Goal: Task Accomplishment & Management: Manage account settings

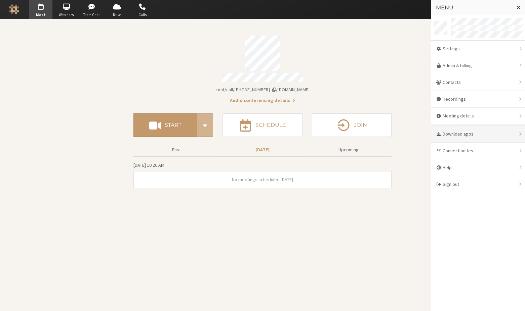
click at [464, 136] on div "Download apps" at bounding box center [478, 134] width 94 height 17
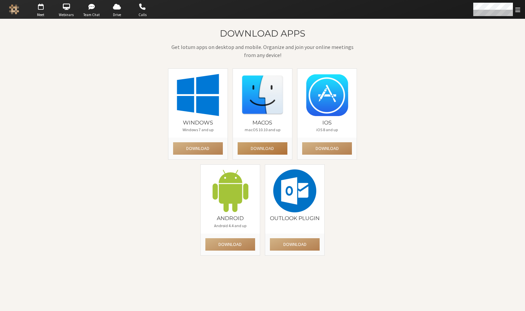
click at [257, 146] on button "Download" at bounding box center [262, 148] width 50 height 12
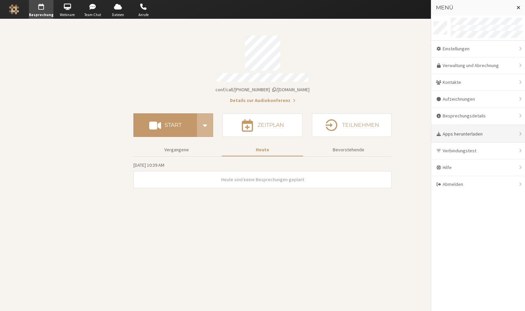
click at [475, 133] on div "Apps herunterladen" at bounding box center [478, 134] width 94 height 17
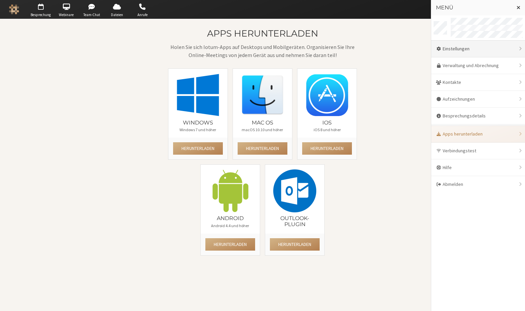
click at [461, 51] on div "Einstellungen" at bounding box center [478, 49] width 94 height 17
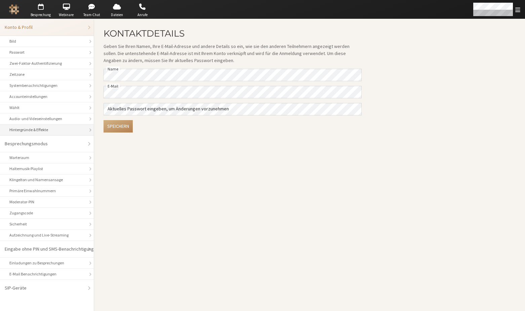
click at [42, 132] on div "Hintergründe & Effekte" at bounding box center [46, 130] width 75 height 6
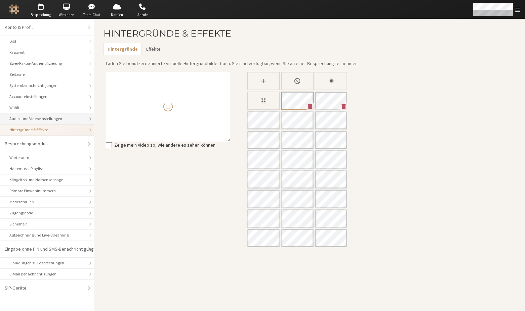
click at [57, 118] on div "Audio- und Videoeinstellungen" at bounding box center [46, 119] width 75 height 6
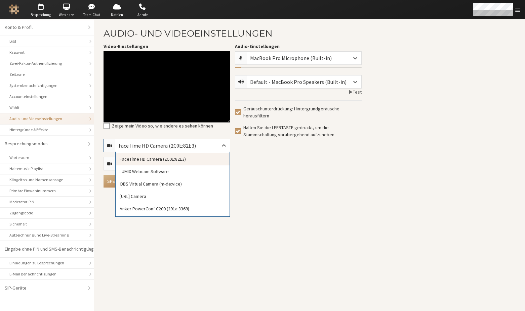
click at [178, 145] on div "FaceTime HD Camera (2C0E:82E3)" at bounding box center [163, 146] width 88 height 8
click at [143, 214] on div "Anker PowerConf C200 (291a:3369)" at bounding box center [173, 209] width 114 height 12
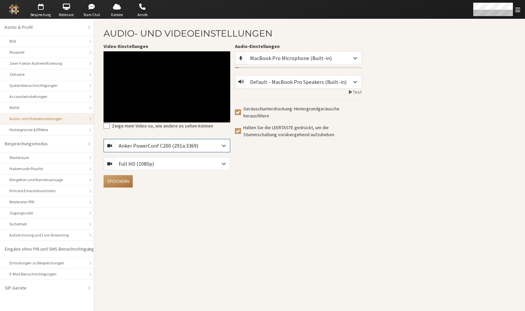
click at [116, 182] on button "Speichern" at bounding box center [117, 181] width 29 height 12
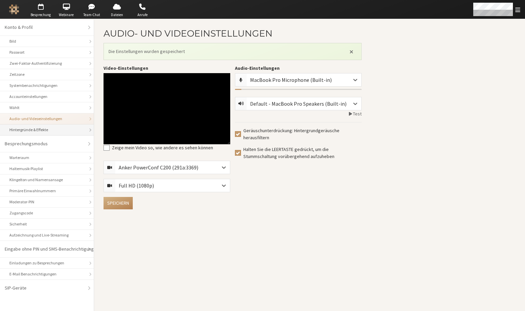
click at [45, 131] on div "Hintergründe & Effekte" at bounding box center [46, 130] width 75 height 6
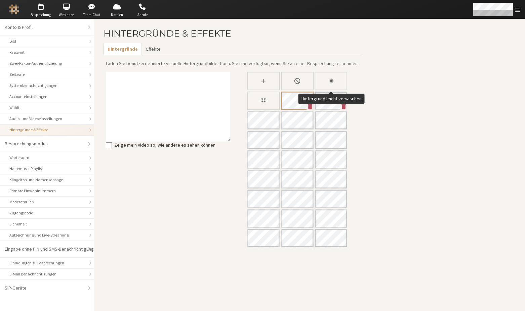
click at [329, 78] on icon "Hintergrund leicht verwischen" at bounding box center [330, 81] width 7 height 7
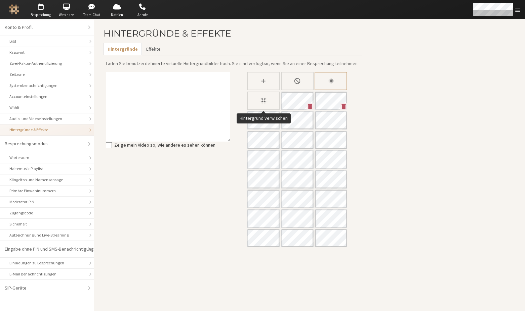
click at [251, 105] on div "Hintergrund verwischen" at bounding box center [263, 101] width 33 height 18
click at [32, 122] on li "Audio- und Videoeinstellungen" at bounding box center [47, 118] width 94 height 11
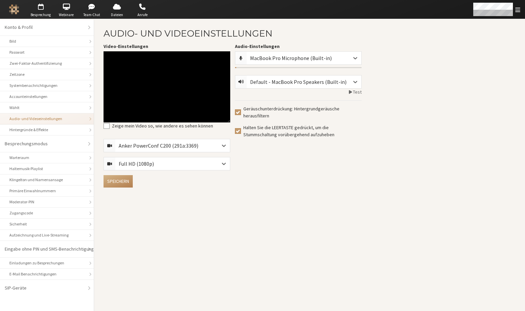
click at [157, 167] on div "Full HD (1080p)" at bounding box center [142, 164] width 46 height 8
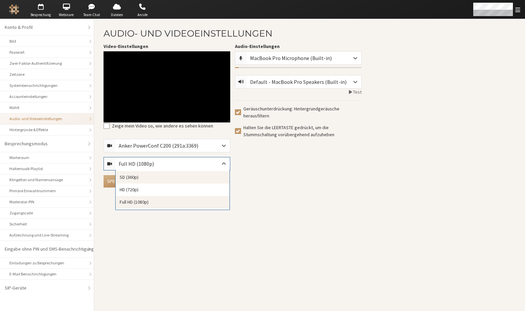
click at [148, 175] on div "SD (360p)" at bounding box center [173, 177] width 114 height 12
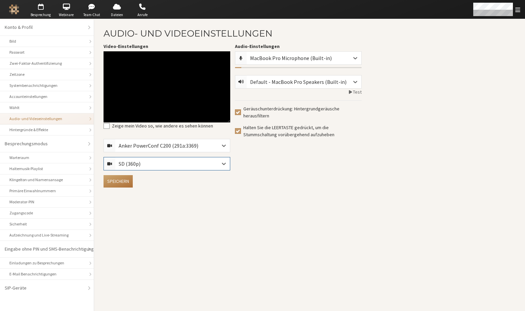
click at [112, 178] on button "Speichern" at bounding box center [117, 181] width 29 height 12
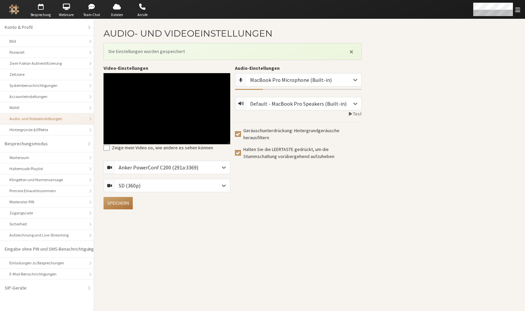
click at [117, 203] on button "Speichern" at bounding box center [117, 203] width 29 height 12
click at [40, 132] on div "Hintergründe & Effekte" at bounding box center [46, 130] width 75 height 6
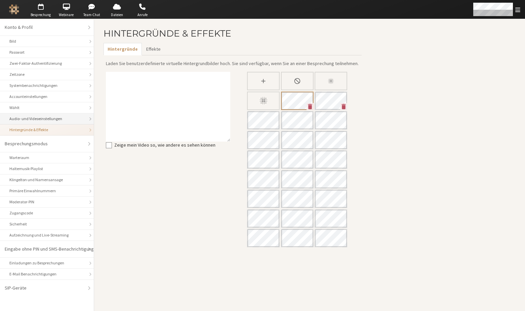
click at [49, 118] on div "Audio- und Videoeinstellungen" at bounding box center [46, 119] width 75 height 6
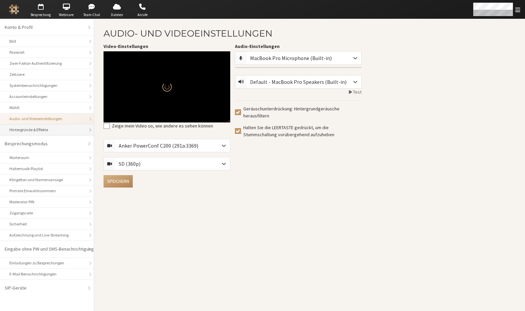
click at [50, 131] on div "Hintergründe & Effekte" at bounding box center [46, 130] width 75 height 6
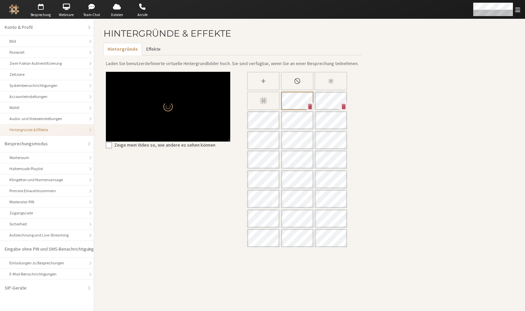
click at [158, 53] on button "Effekte" at bounding box center [153, 49] width 22 height 12
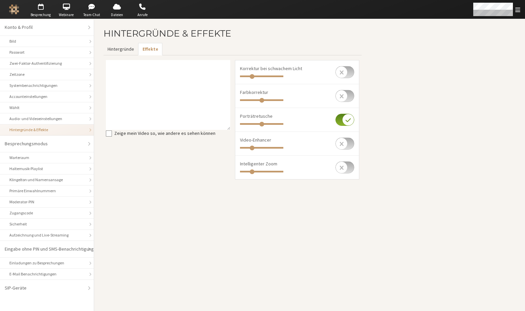
click at [119, 44] on button "Hintergründe" at bounding box center [120, 49] width 35 height 12
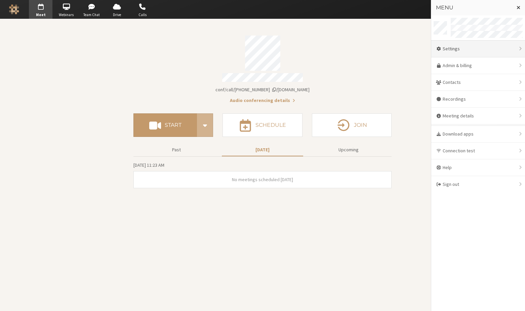
click at [447, 51] on div "Settings" at bounding box center [478, 49] width 94 height 17
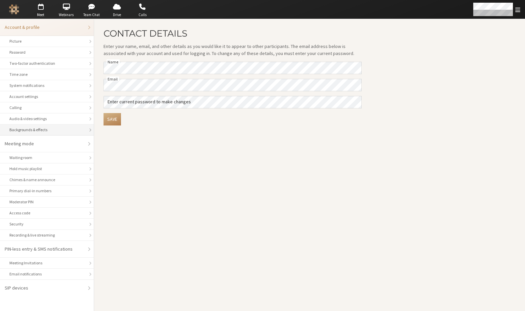
click at [52, 134] on li "Backgrounds & effects" at bounding box center [47, 130] width 94 height 11
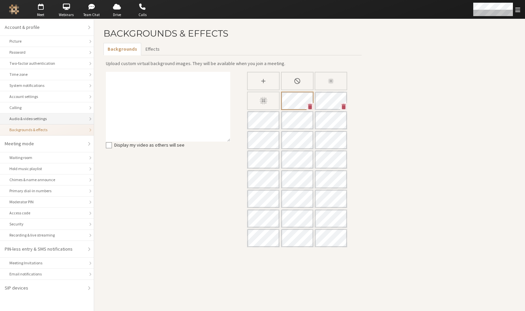
click at [31, 121] on div "Audio & video settings" at bounding box center [46, 119] width 75 height 6
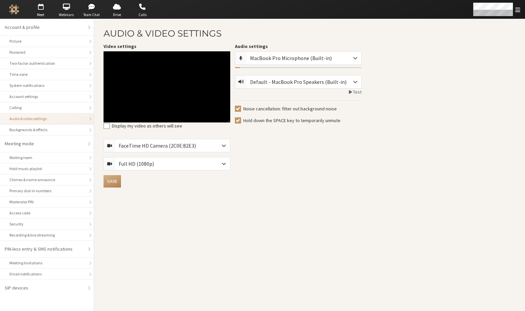
click at [156, 160] on div "Full HD (1080p)" at bounding box center [142, 164] width 46 height 8
click at [143, 179] on div "SD (360p)" at bounding box center [173, 177] width 114 height 12
click at [112, 183] on button "Save" at bounding box center [111, 181] width 17 height 12
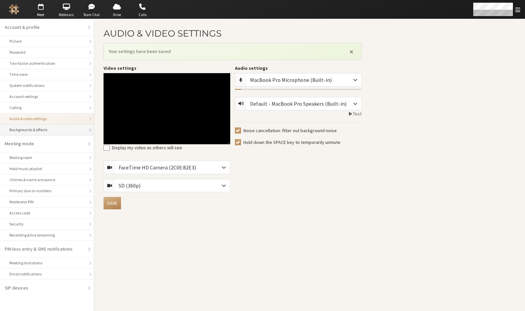
click at [51, 132] on div "Backgrounds & effects" at bounding box center [46, 130] width 75 height 6
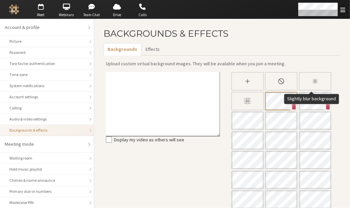
click at [311, 79] on icon "Slightly blur background" at bounding box center [314, 81] width 7 height 7
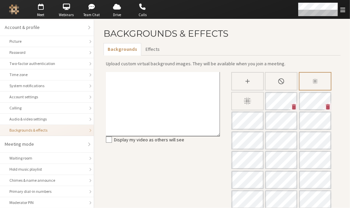
click at [245, 102] on icon "Blur background" at bounding box center [246, 100] width 9 height 9
click at [237, 106] on div "Blur background" at bounding box center [247, 101] width 33 height 18
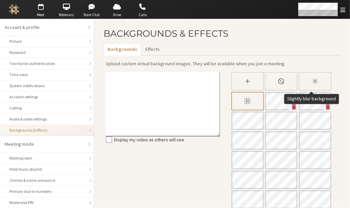
click at [312, 81] on icon "Slightly blur background" at bounding box center [315, 82] width 6 height 6
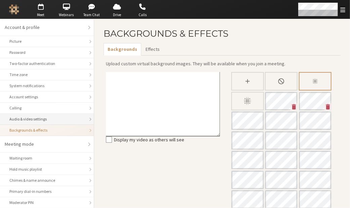
click at [56, 122] on div "Audio & video settings" at bounding box center [46, 119] width 75 height 6
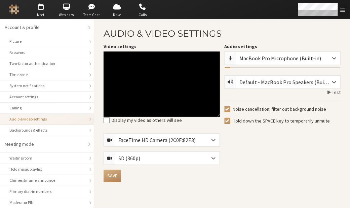
click at [137, 161] on div "SD (360p)" at bounding box center [135, 158] width 33 height 8
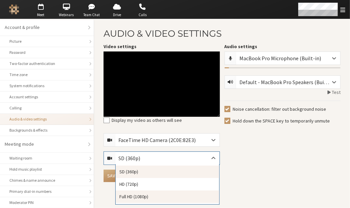
click at [142, 201] on div "Full HD (1080p)" at bounding box center [167, 196] width 103 height 12
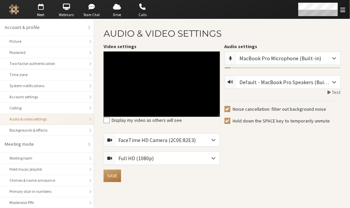
click at [117, 177] on button "Save" at bounding box center [111, 175] width 17 height 12
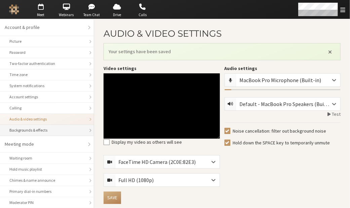
click at [43, 131] on div "Backgrounds & effects" at bounding box center [46, 130] width 75 height 6
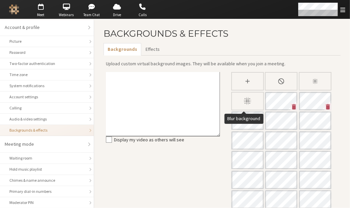
click at [242, 103] on icon "Blur background" at bounding box center [246, 100] width 9 height 9
click at [147, 53] on button "Effects" at bounding box center [152, 49] width 22 height 12
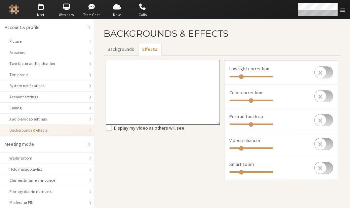
click at [323, 117] on input "checkbox" at bounding box center [323, 120] width 19 height 12
checkbox input "true"
click at [114, 50] on button "Backgrounds" at bounding box center [120, 49] width 35 height 12
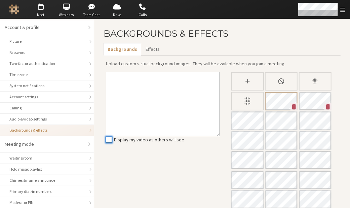
click at [108, 138] on input "Display my video as others will see" at bounding box center [109, 139] width 6 height 7
checkbox input "false"
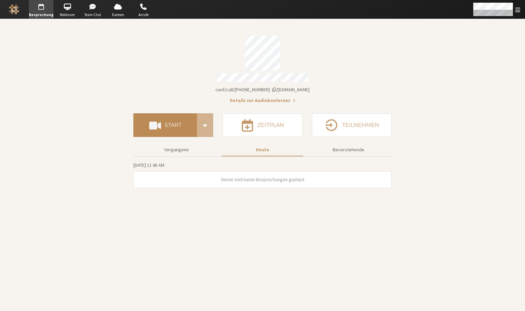
click at [167, 123] on h4 "Start" at bounding box center [173, 125] width 17 height 5
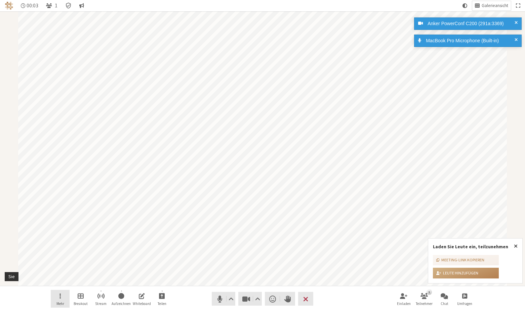
click at [59, 292] on button "Mehr" at bounding box center [60, 299] width 19 height 18
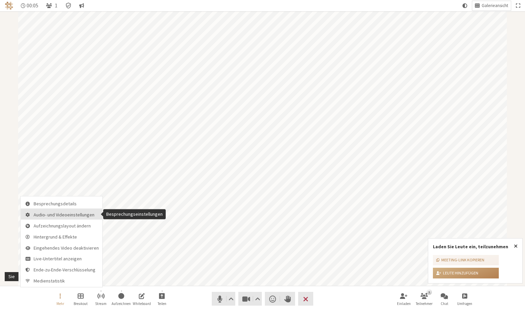
click at [64, 216] on span "Audio- und Videoeinstellungen" at bounding box center [66, 214] width 65 height 5
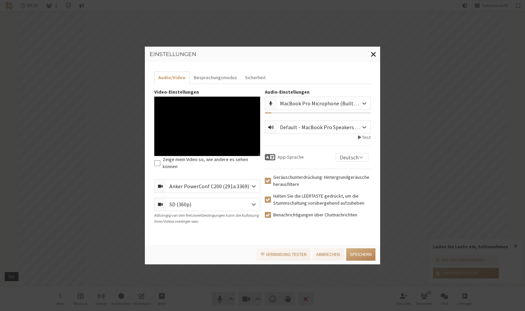
click at [190, 200] on div "SD (360p)" at bounding box center [185, 204] width 33 height 8
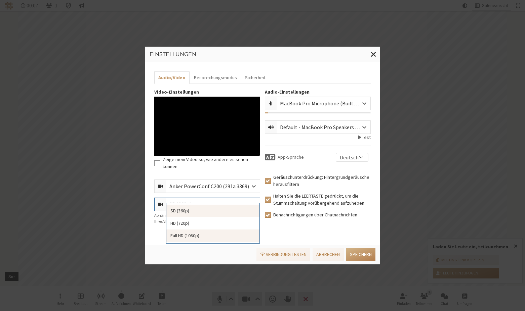
click at [190, 235] on div "Full HD (1080p)" at bounding box center [212, 236] width 93 height 12
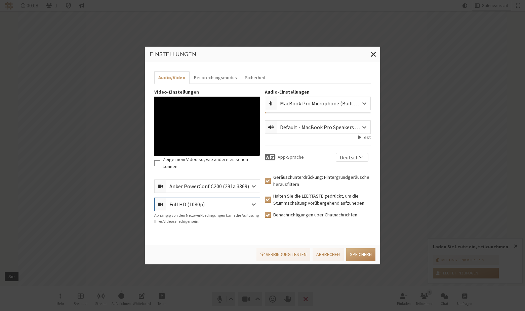
click at [191, 200] on div "Full HD (1080p)" at bounding box center [192, 204] width 46 height 8
click at [285, 233] on div "Audio/Video Besprechungsmodus Sicherheit Video-Einstellungen Zeige mein Video s…" at bounding box center [262, 153] width 235 height 183
click at [361, 251] on button "Speichern" at bounding box center [360, 254] width 29 height 12
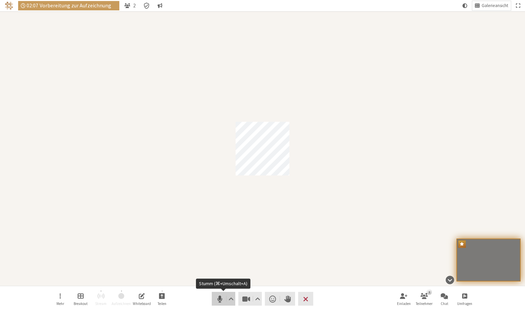
click at [220, 296] on span "Stumm (⌘+Umschalt+A)" at bounding box center [219, 298] width 9 height 9
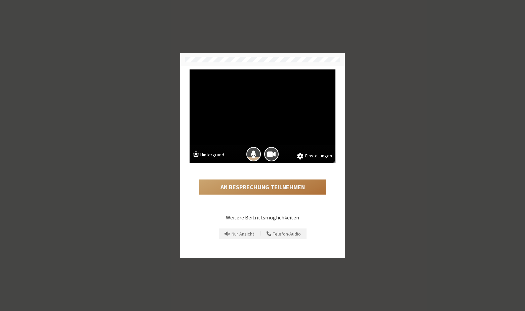
click at [272, 186] on button "An Besprechung teilnehmen" at bounding box center [262, 187] width 127 height 15
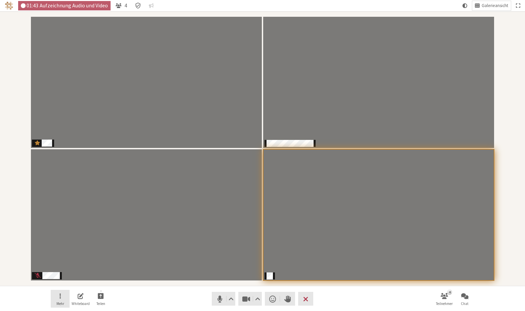
click at [59, 298] on button "Mehr" at bounding box center [60, 299] width 19 height 18
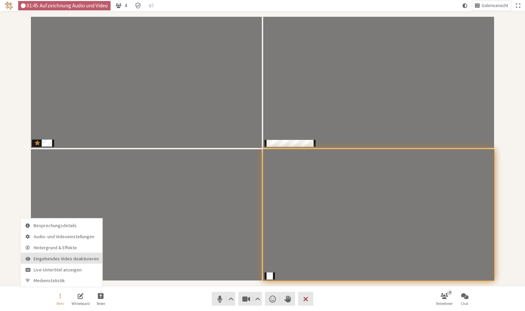
click at [62, 257] on span "Eingehendes Video deaktivieren" at bounding box center [66, 259] width 65 height 5
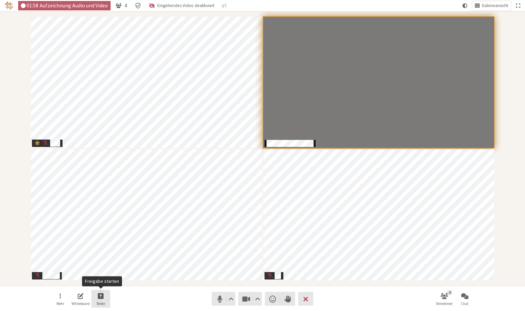
click at [97, 292] on button "Teilen" at bounding box center [100, 299] width 19 height 18
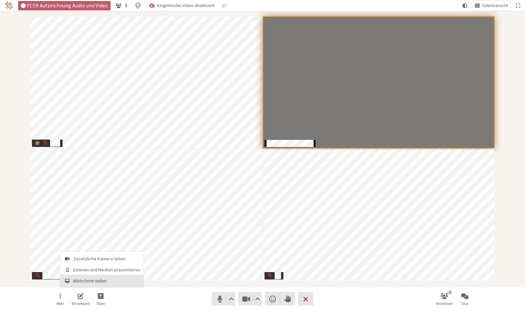
click at [103, 283] on span "Bildschirm teilen" at bounding box center [106, 281] width 67 height 5
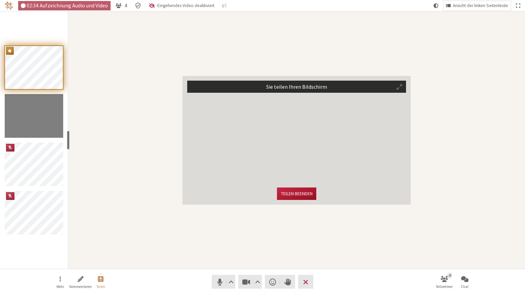
click at [303, 194] on button "Teilen beenden" at bounding box center [296, 193] width 39 height 12
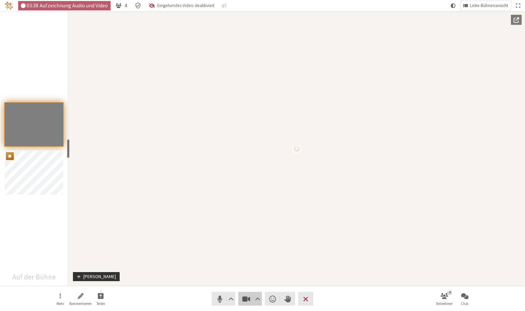
click at [248, 300] on span "Video stoppen (⌘+Umschalt+V)" at bounding box center [245, 298] width 9 height 9
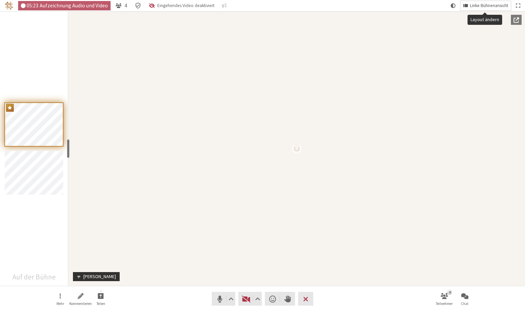
click at [469, 3] on span "Linke Bühnenansicht" at bounding box center [488, 5] width 38 height 5
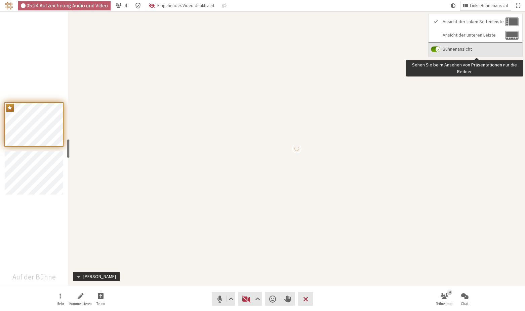
click at [439, 48] on input "Bühnenansicht" at bounding box center [434, 49] width 9 height 6
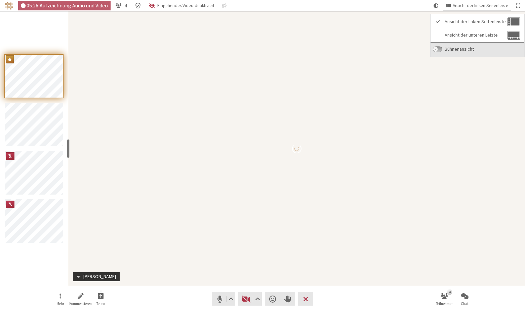
click at [438, 48] on input "Bühnenansicht" at bounding box center [436, 49] width 9 height 6
checkbox input "true"
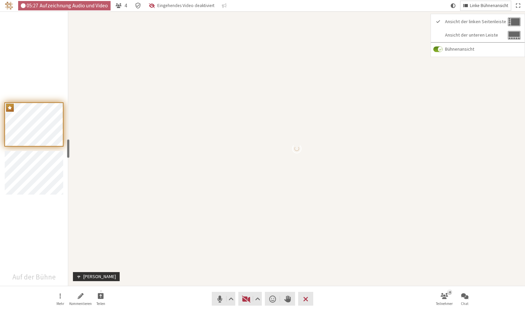
click at [481, 3] on span "Linke Bühnenansicht" at bounding box center [488, 5] width 38 height 5
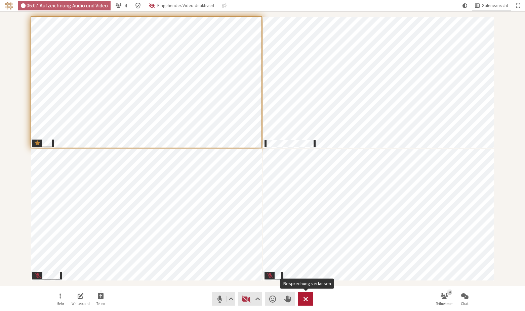
click at [307, 300] on span "Besprechung verlassen" at bounding box center [305, 298] width 5 height 9
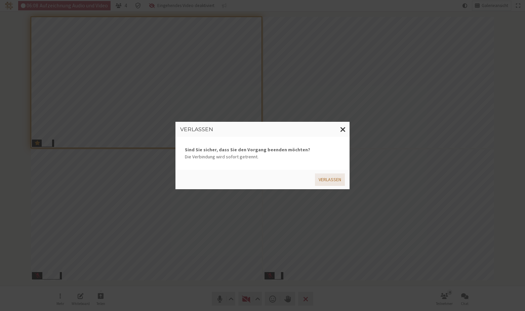
click at [327, 180] on button "Verlassen" at bounding box center [330, 180] width 30 height 12
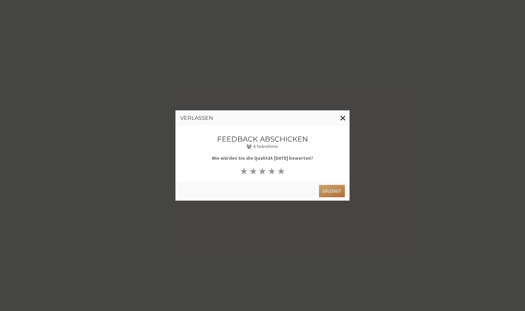
click at [330, 188] on button "Erledigt" at bounding box center [332, 191] width 26 height 12
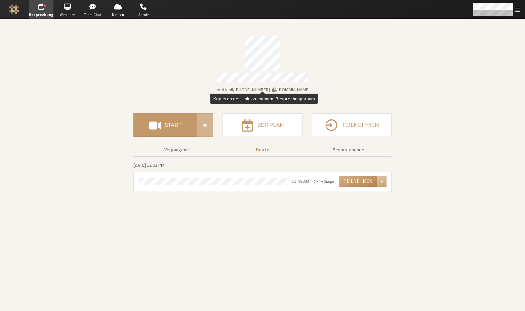
click at [294, 88] on span "iotum.callbridge.rocks/conf/call/8492808" at bounding box center [262, 90] width 94 height 6
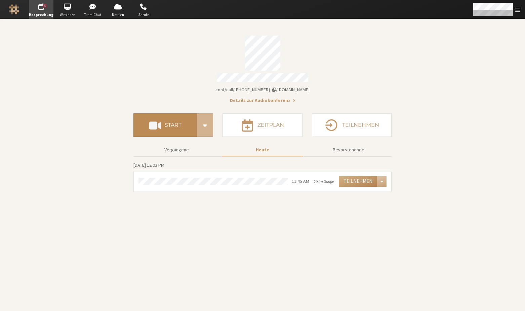
click at [172, 123] on h4 "Start" at bounding box center [173, 125] width 17 height 5
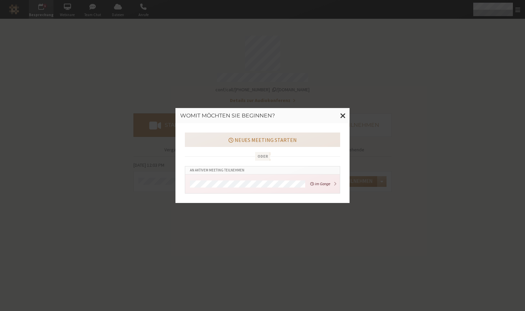
click at [242, 141] on button "Neues Meeting starten" at bounding box center [262, 140] width 155 height 14
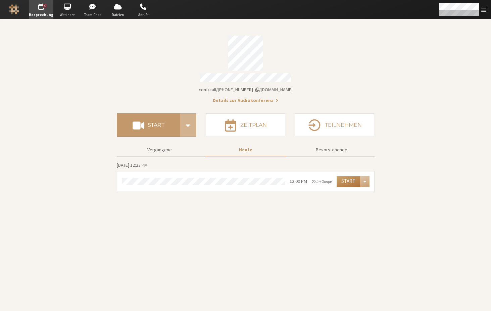
click at [349, 179] on button "Start" at bounding box center [349, 181] width 24 height 11
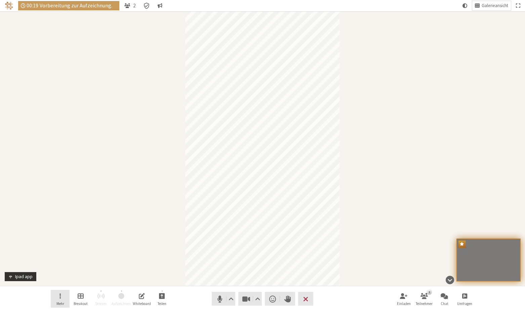
click at [56, 299] on button "Mehr" at bounding box center [60, 299] width 19 height 18
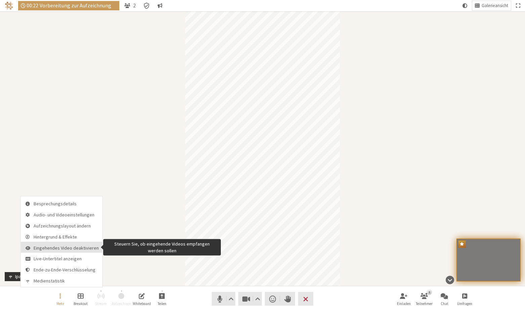
click at [82, 249] on span "Eingehendes Video deaktivieren" at bounding box center [66, 247] width 65 height 5
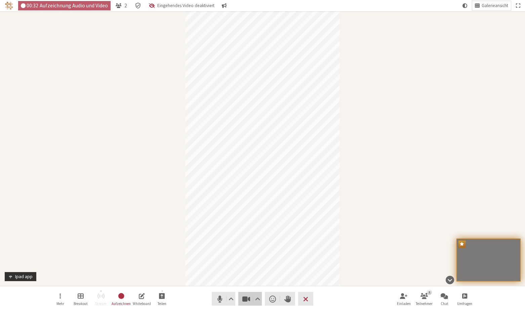
click at [243, 299] on span "Video stoppen (⌘+Umschalt+V)" at bounding box center [245, 298] width 9 height 9
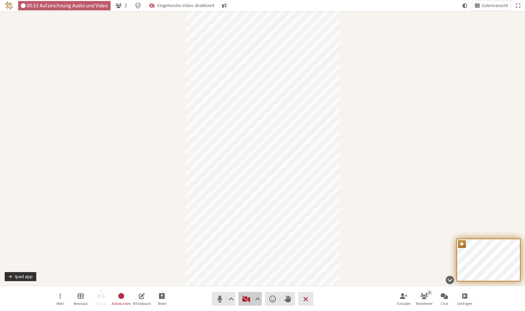
click at [243, 293] on button "Video" at bounding box center [250, 299] width 24 height 14
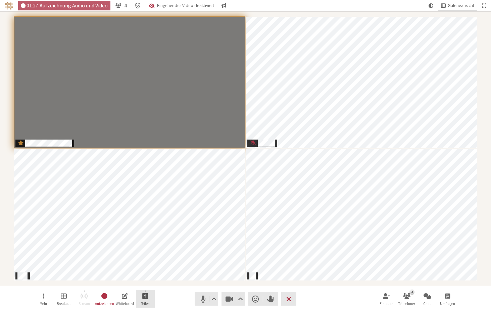
click at [149, 298] on button "Teilen" at bounding box center [145, 299] width 19 height 18
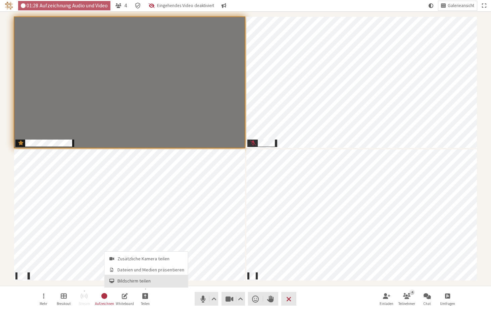
click at [156, 283] on span "Bildschirm teilen" at bounding box center [151, 281] width 67 height 5
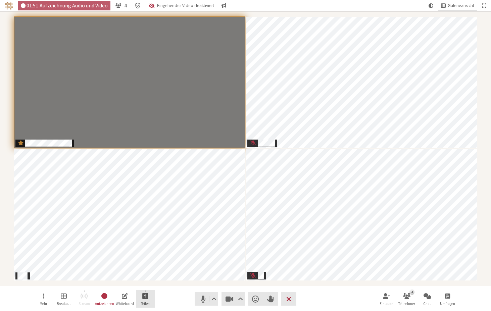
click at [148, 300] on span "Freigabe starten" at bounding box center [145, 296] width 6 height 8
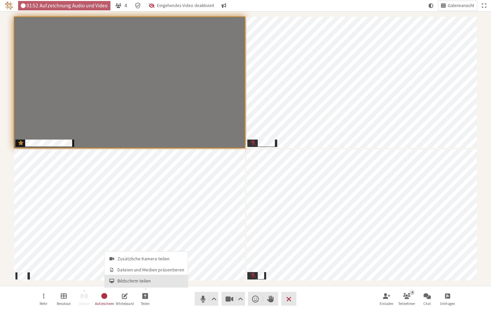
click at [152, 284] on button "Bildschirm teilen" at bounding box center [146, 281] width 83 height 12
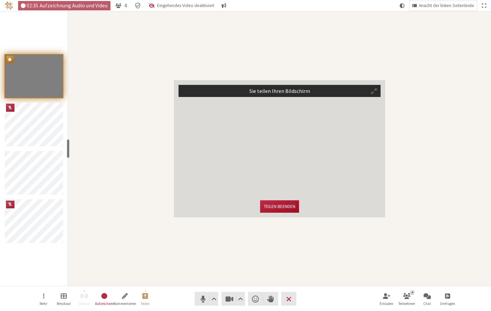
click at [275, 210] on button "Teilen beenden" at bounding box center [279, 206] width 39 height 12
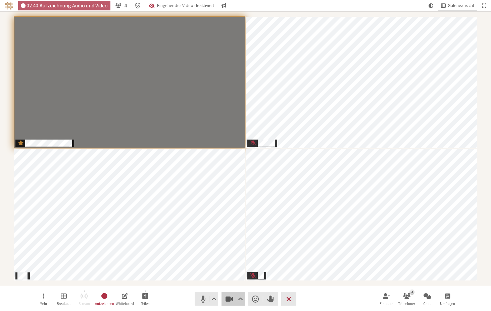
click at [231, 298] on span "Video stoppen (⌘+Umschalt+V)" at bounding box center [229, 298] width 9 height 9
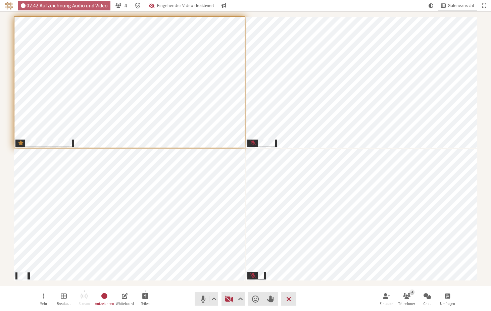
click at [158, 302] on nav "Mehr Breakout Stream Aufzeichnen Whiteboard Teilen Audio Video Reaktion senden …" at bounding box center [245, 298] width 423 height 25
click at [148, 299] on span "Freigabe starten" at bounding box center [145, 296] width 6 height 8
click at [152, 284] on button "Bildschirm teilen" at bounding box center [146, 281] width 83 height 12
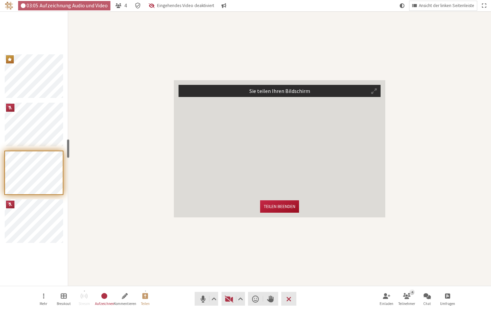
click at [277, 208] on button "Teilen beenden" at bounding box center [279, 206] width 39 height 12
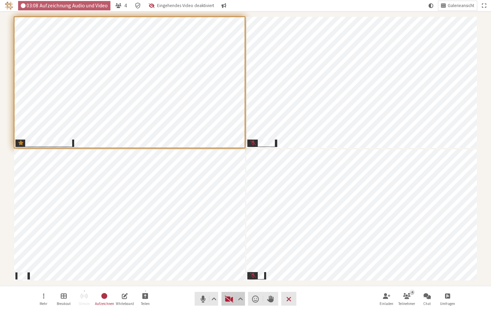
click at [224, 304] on button "Video" at bounding box center [234, 299] width 24 height 14
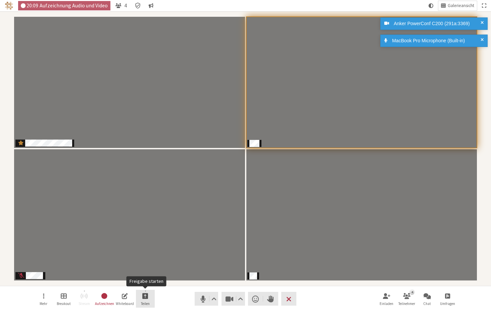
click at [145, 297] on span "Freigabe starten" at bounding box center [145, 296] width 6 height 8
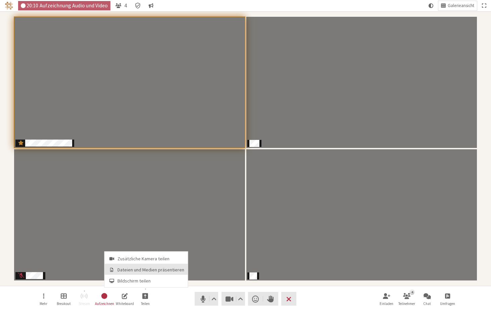
click at [154, 270] on span "Dateien und Medien präsentieren" at bounding box center [151, 270] width 67 height 5
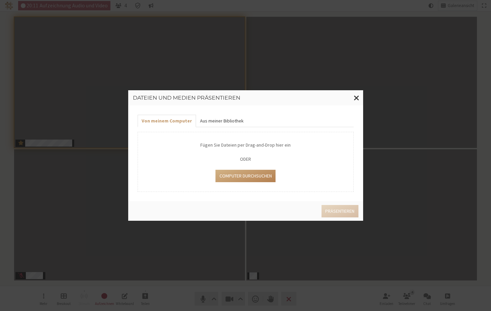
click at [219, 121] on button "Aus meiner Bibliothek" at bounding box center [222, 121] width 52 height 12
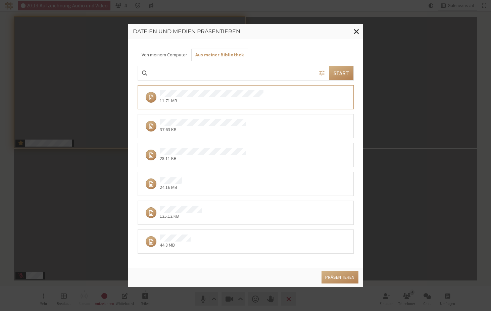
drag, startPoint x: 218, startPoint y: 183, endPoint x: 225, endPoint y: 182, distance: 7.1
click at [218, 183] on div "24.16 MB" at bounding box center [243, 184] width 201 height 14
click at [344, 275] on button "Präsentieren" at bounding box center [340, 277] width 37 height 12
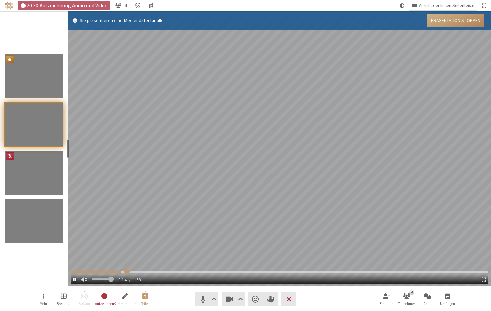
click at [74, 279] on span "Mediendatei" at bounding box center [74, 279] width 3 height 5
type input "15.526484"
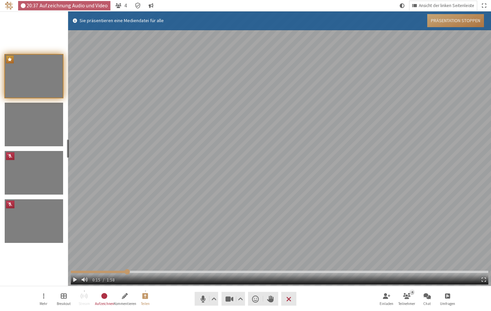
drag, startPoint x: 446, startPoint y: 17, endPoint x: 452, endPoint y: 17, distance: 5.7
click at [446, 17] on button "Präsentation stoppen" at bounding box center [455, 20] width 57 height 13
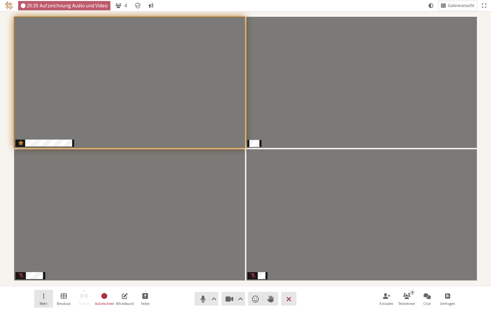
click at [42, 297] on button "Mehr" at bounding box center [43, 299] width 19 height 18
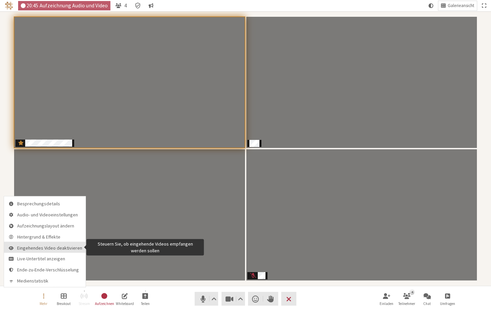
click at [59, 248] on span "Eingehendes Video deaktivieren" at bounding box center [49, 247] width 65 height 5
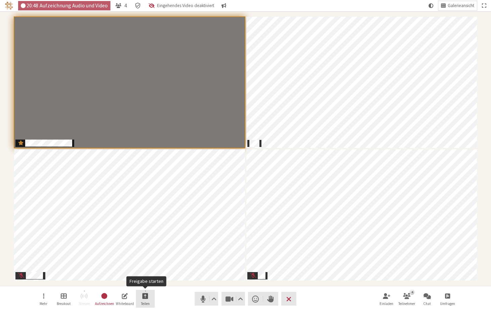
click at [147, 297] on span "Freigabe starten" at bounding box center [145, 296] width 6 height 8
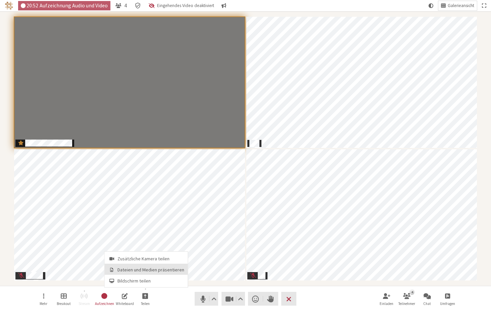
click at [147, 272] on span "Dateien und Medien präsentieren" at bounding box center [151, 270] width 67 height 5
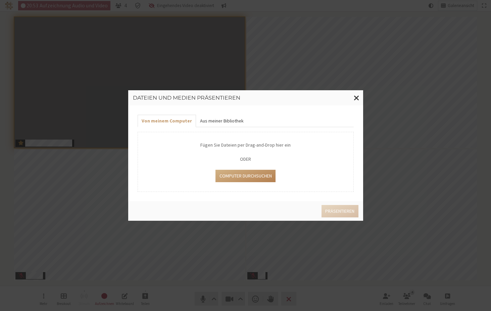
click at [217, 118] on button "Aus meiner Bibliothek" at bounding box center [222, 121] width 52 height 12
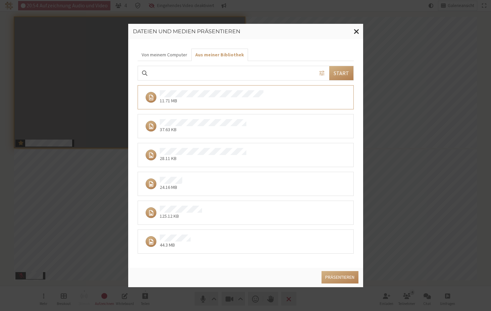
click at [202, 181] on div "24.16 MB" at bounding box center [243, 184] width 201 height 14
click at [340, 276] on button "Präsentieren" at bounding box center [340, 277] width 37 height 12
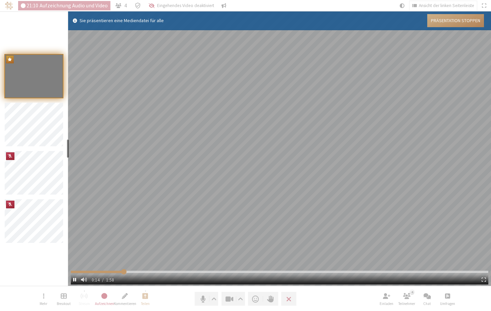
click at [75, 280] on span "Mediendatei" at bounding box center [74, 279] width 3 height 5
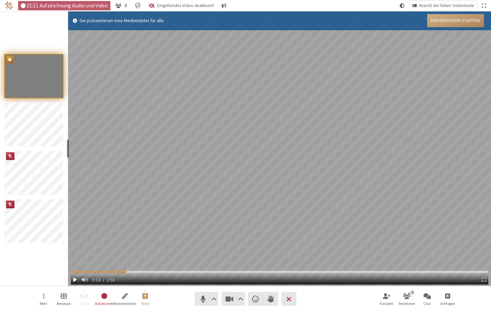
type input "14.769967"
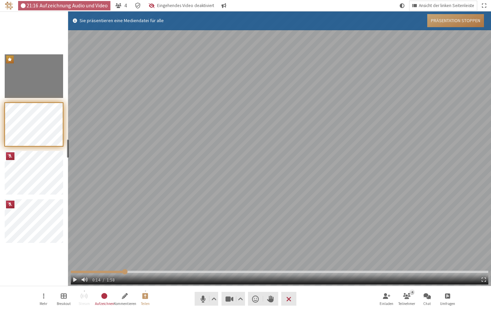
click at [458, 16] on button "Präsentation stoppen" at bounding box center [455, 20] width 57 height 13
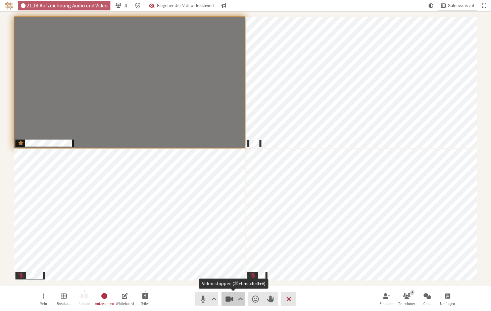
click at [227, 302] on span "Video stoppen (⌘+Umschalt+V)" at bounding box center [229, 298] width 9 height 9
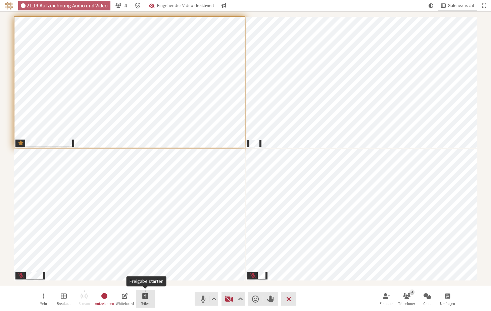
click at [150, 297] on button "Teilen" at bounding box center [145, 299] width 19 height 18
click at [144, 284] on span "Bildschirm teilen" at bounding box center [151, 281] width 67 height 5
click at [144, 297] on span "Freigabe starten" at bounding box center [145, 296] width 6 height 8
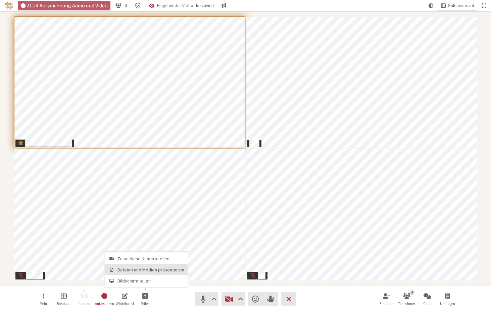
click at [143, 271] on span "Dateien und Medien präsentieren" at bounding box center [151, 270] width 67 height 5
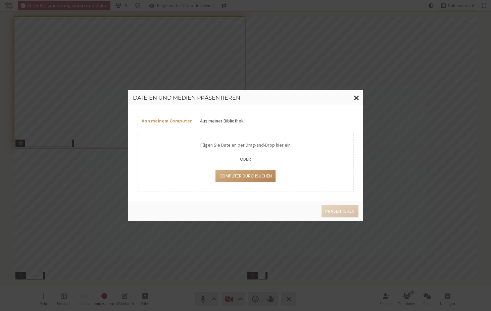
click at [231, 117] on button "Aus meiner Bibliothek" at bounding box center [222, 121] width 52 height 12
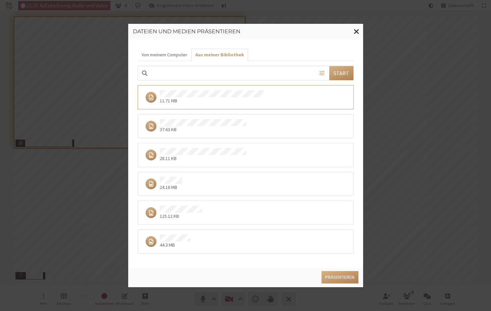
click at [209, 190] on div "24.16 MB" at bounding box center [243, 184] width 201 height 14
click at [330, 273] on button "Präsentieren" at bounding box center [340, 277] width 37 height 12
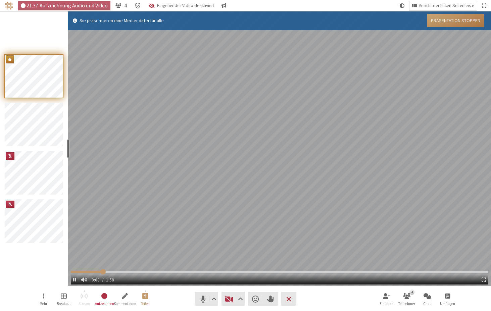
type input "9.507834"
click at [440, 21] on button "Präsentation stoppen" at bounding box center [455, 20] width 57 height 13
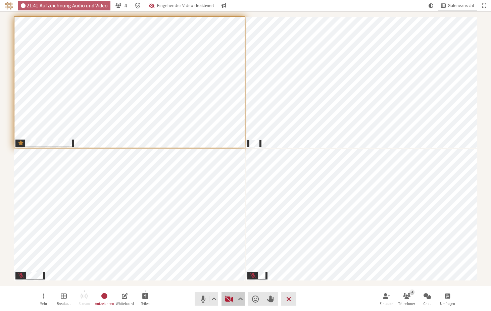
click at [228, 298] on span "Video starten (⌘+Umschalt+V)" at bounding box center [229, 298] width 9 height 9
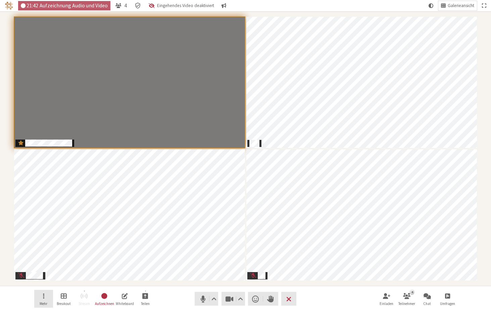
click at [47, 302] on button "Mehr" at bounding box center [43, 299] width 19 height 18
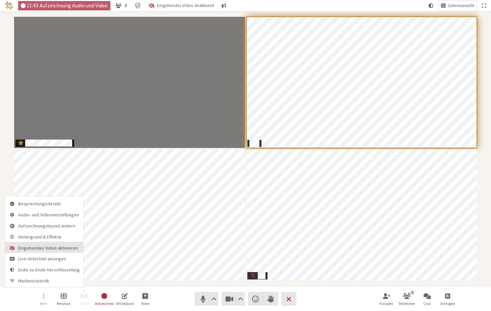
click at [48, 251] on span "Eingehendes Video aktivieren" at bounding box center [49, 247] width 62 height 5
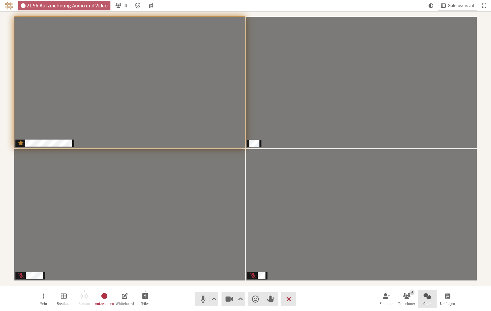
click at [429, 301] on button "Chat" at bounding box center [427, 299] width 19 height 18
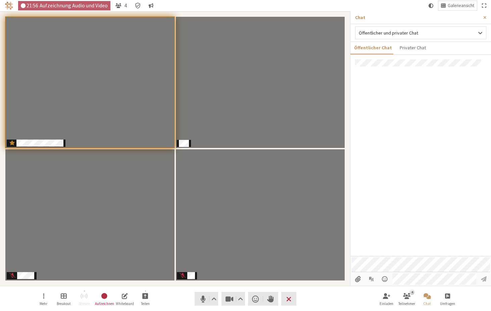
scroll to position [92, 0]
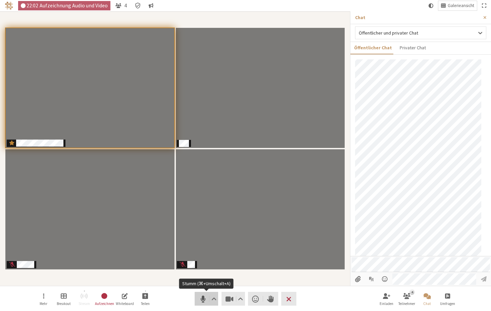
click at [201, 298] on span "Stumm (⌘+Umschalt+A)" at bounding box center [202, 298] width 9 height 9
click at [199, 297] on span "Stummschaltung aufheben (⌘+Umschalt+A)" at bounding box center [202, 298] width 9 height 9
click at [215, 297] on span "Audioeinstellungen" at bounding box center [214, 298] width 5 height 9
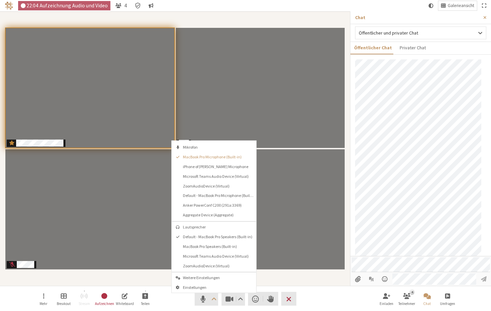
click at [181, 300] on nav "Mehr Breakout Stream Aufzeichnen Whiteboard Teilen Audio Video Reaktion senden …" at bounding box center [245, 298] width 423 height 25
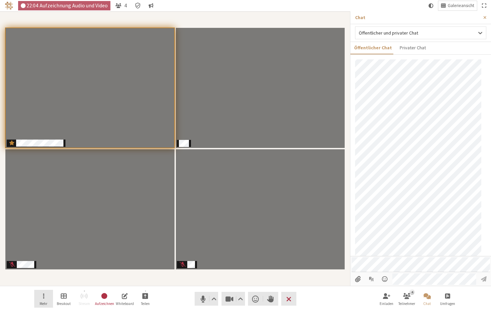
click at [43, 300] on button "Mehr" at bounding box center [43, 299] width 19 height 18
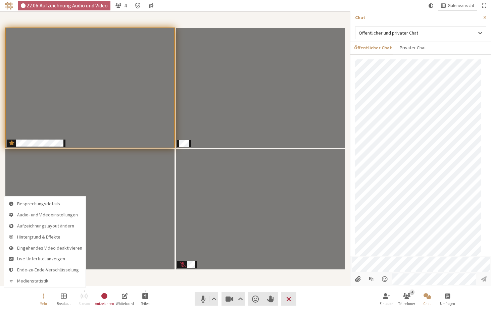
click at [160, 295] on nav "Mehr Breakout Stream Aufzeichnen Whiteboard Teilen Audio Video Reaktion senden …" at bounding box center [245, 298] width 423 height 25
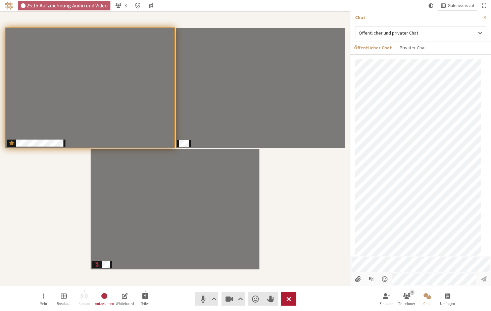
click at [291, 300] on span "Besprechung beenden oder verlassen" at bounding box center [288, 298] width 5 height 9
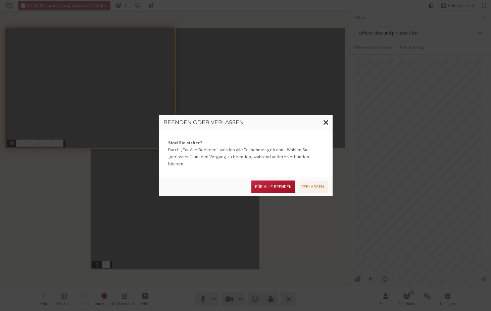
click at [272, 187] on button "Für alle Beenden" at bounding box center [274, 187] width 44 height 12
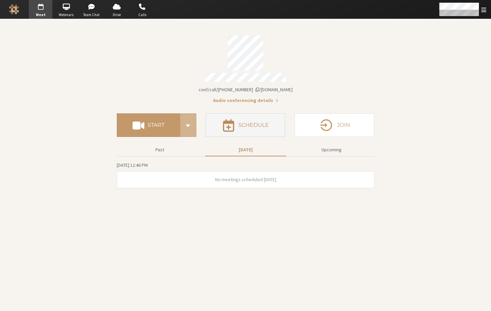
click at [248, 117] on button "Schedule" at bounding box center [246, 125] width 80 height 24
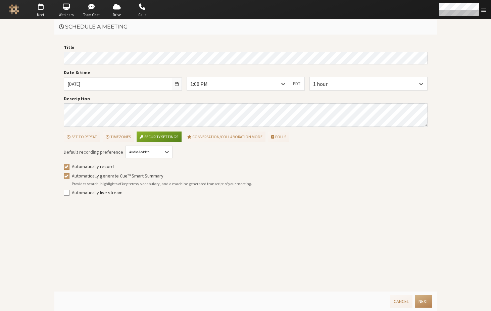
click at [60, 63] on div "Title Date & time [DATE] 1:00 PM EDT 1 hour Description Set to repeat Timezones…" at bounding box center [245, 163] width 383 height 257
click at [422, 299] on button "Next" at bounding box center [423, 301] width 17 height 12
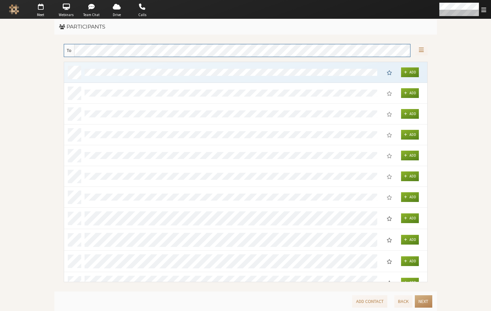
scroll to position [215, 358]
click at [411, 112] on span "Add" at bounding box center [412, 114] width 7 height 5
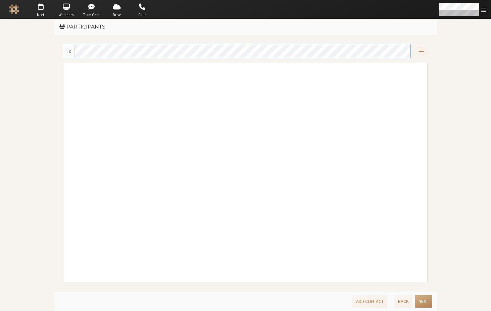
scroll to position [5, 5]
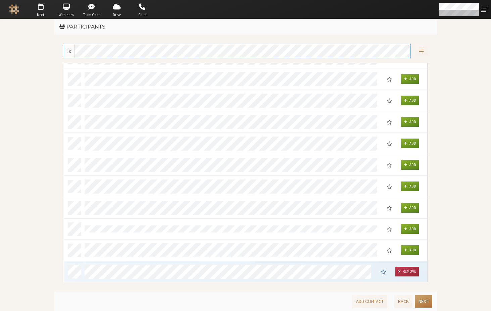
click at [429, 302] on button "Next" at bounding box center [423, 301] width 17 height 12
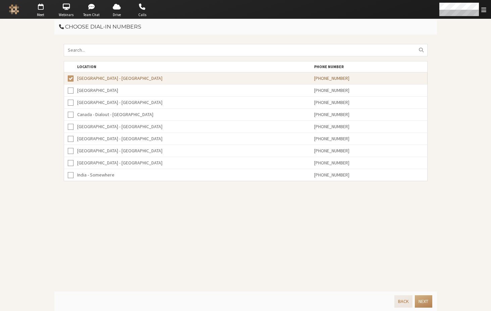
click at [405, 301] on button "Back" at bounding box center [404, 301] width 18 height 12
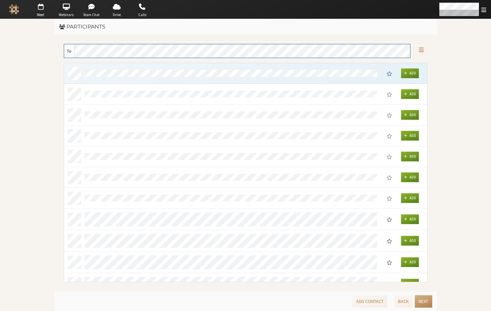
scroll to position [215, 358]
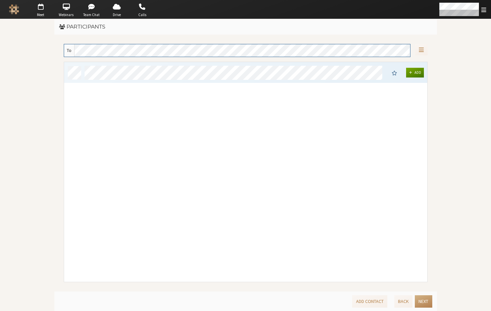
click at [414, 74] on span "Add" at bounding box center [417, 72] width 7 height 5
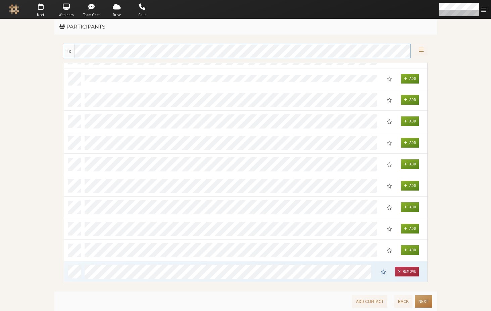
click at [418, 299] on button "Next" at bounding box center [423, 301] width 17 height 12
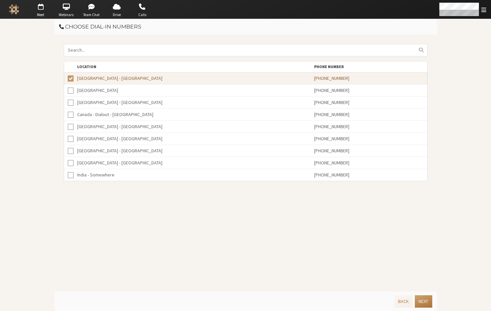
click at [424, 302] on button "Next" at bounding box center [423, 301] width 17 height 12
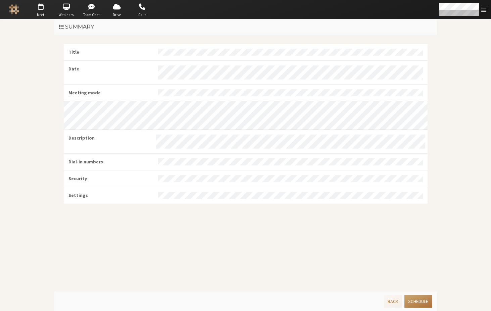
click at [425, 301] on button "Schedule" at bounding box center [419, 301] width 28 height 12
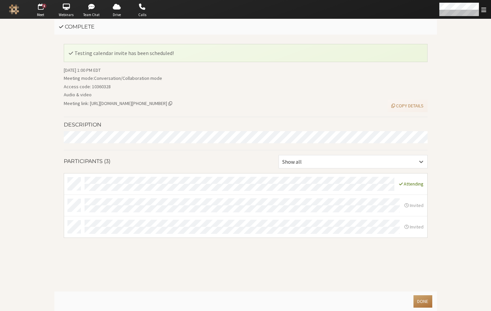
click at [426, 302] on button "Done" at bounding box center [423, 301] width 18 height 12
